Goal: Information Seeking & Learning: Compare options

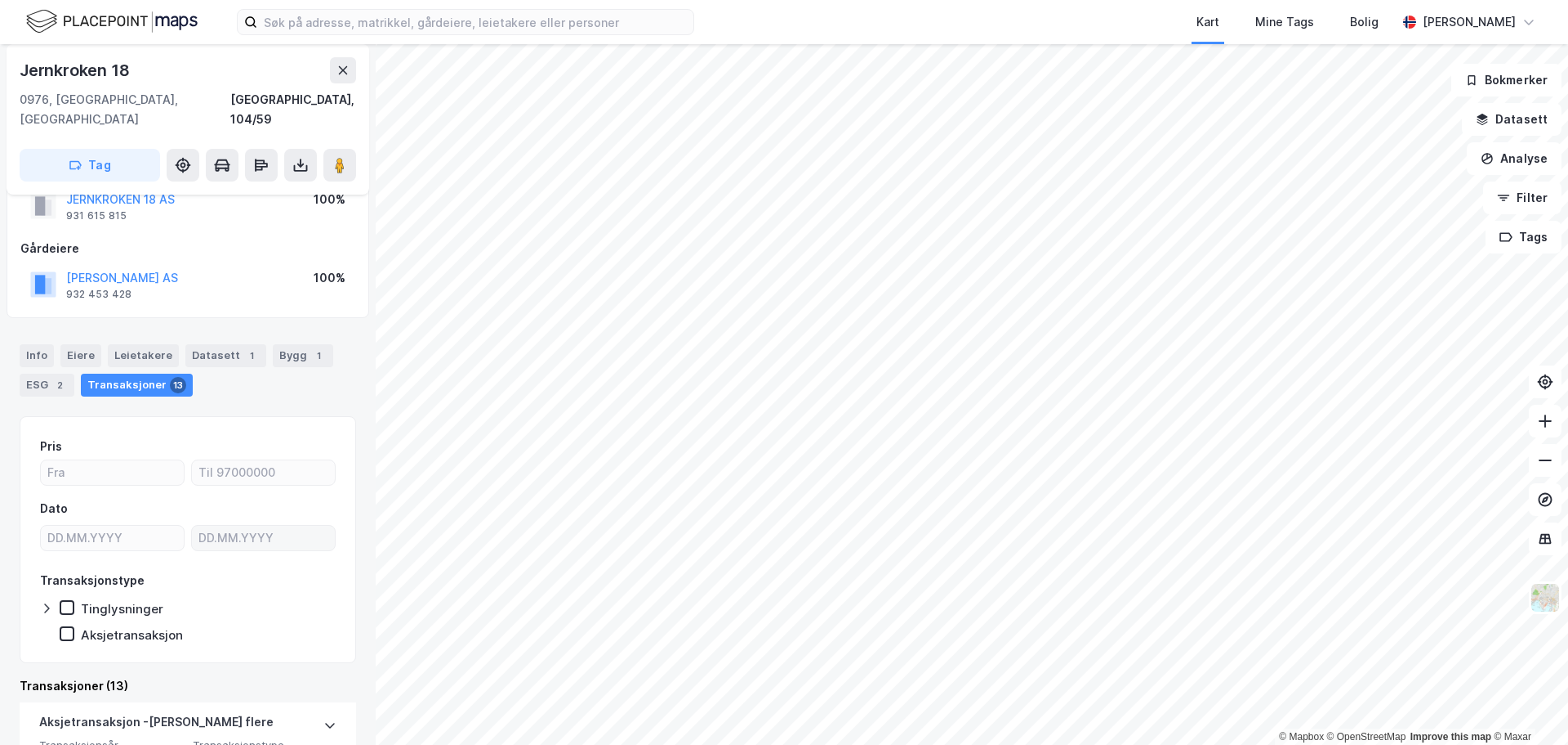
scroll to position [81, 0]
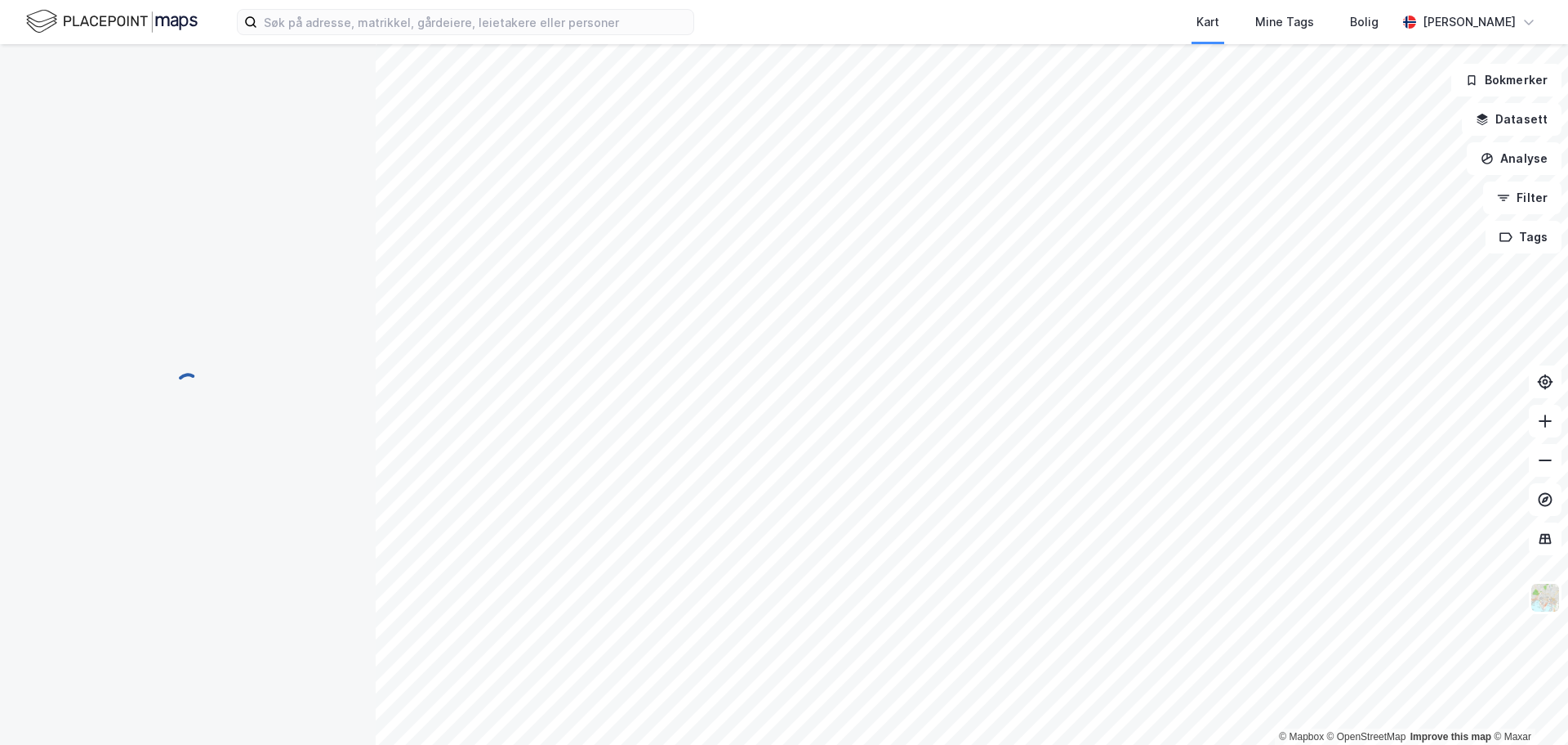
scroll to position [81, 0]
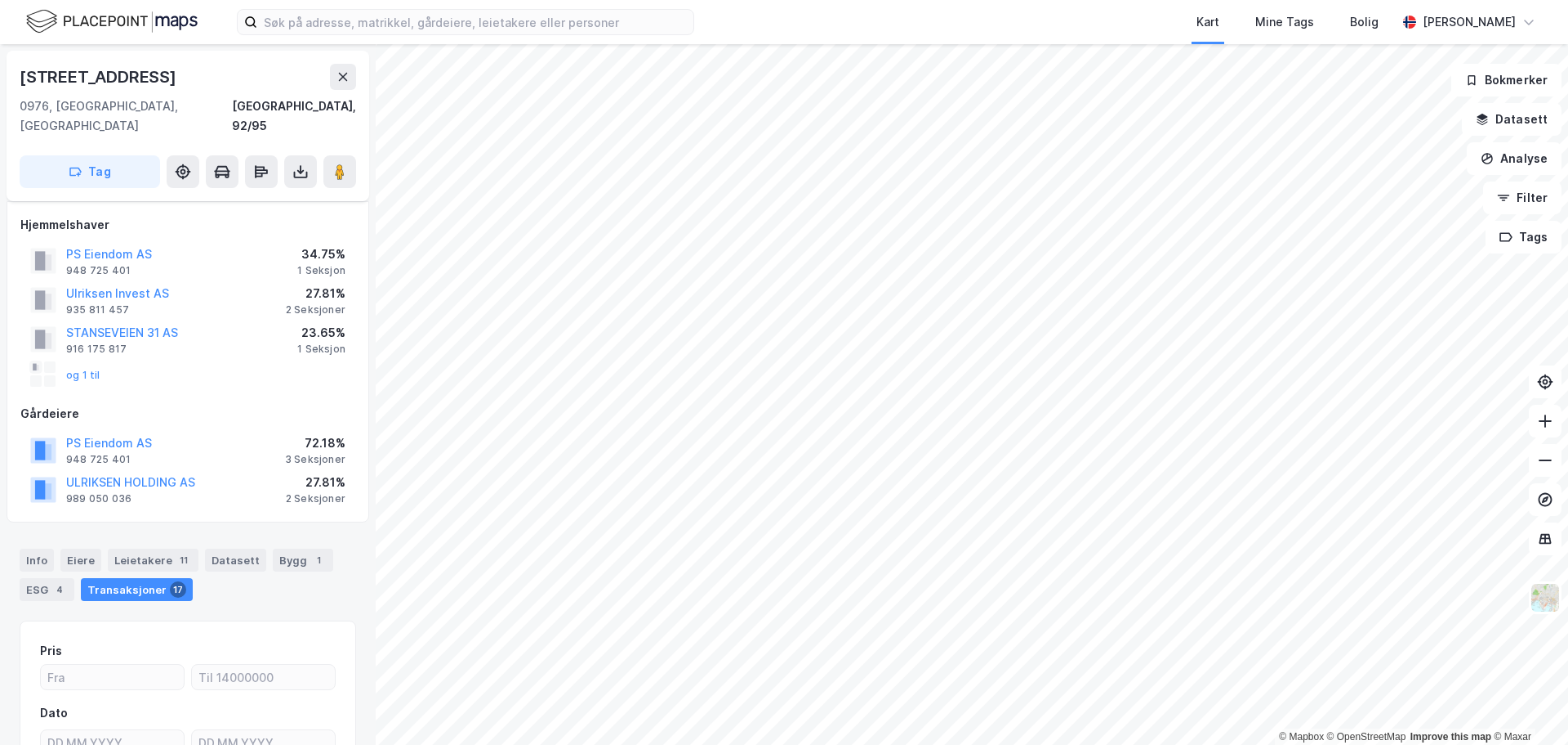
scroll to position [13, 0]
